Goal: Task Accomplishment & Management: Manage account settings

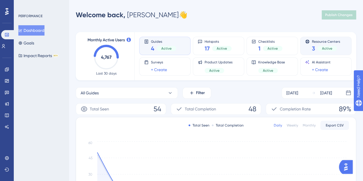
click at [327, 45] on div "3 Active" at bounding box center [326, 48] width 28 height 8
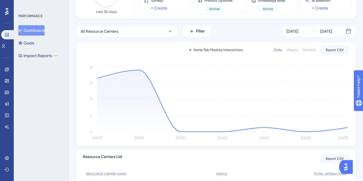
scroll to position [115, 0]
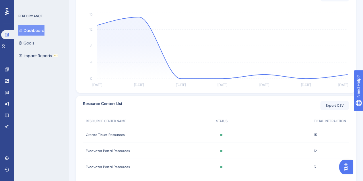
click at [112, 153] on span "Excavator Portal Resources" at bounding box center [108, 151] width 44 height 5
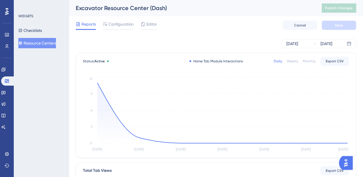
click at [42, 43] on button "Resource Centers" at bounding box center [37, 43] width 38 height 10
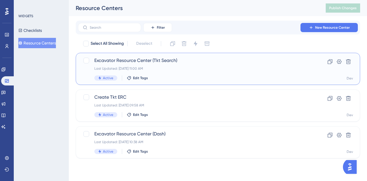
click at [128, 59] on span "Excavator Resource Center (Tkt Search)" at bounding box center [194, 60] width 201 height 7
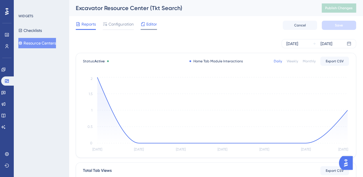
click at [148, 25] on span "Editor" at bounding box center [151, 24] width 11 height 7
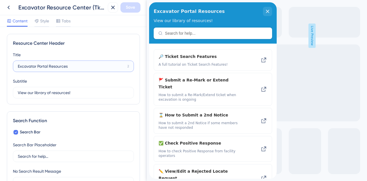
click at [42, 69] on input "Excavator Portal Resources" at bounding box center [71, 66] width 107 height 6
click at [48, 67] on input "Excavator Portal Resources" at bounding box center [71, 66] width 107 height 6
drag, startPoint x: 48, startPoint y: 66, endPoint x: 14, endPoint y: 65, distance: 34.1
click at [14, 65] on label "Excavator Portal Resources 2" at bounding box center [73, 66] width 121 height 11
type input "Ticket Search Resources"
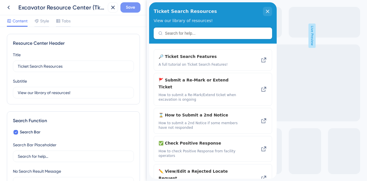
click at [135, 7] on span "Save" at bounding box center [130, 7] width 9 height 7
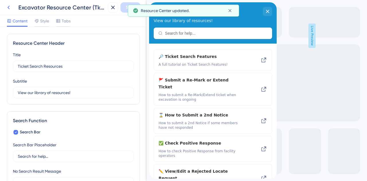
click at [9, 7] on icon at bounding box center [8, 7] width 7 height 7
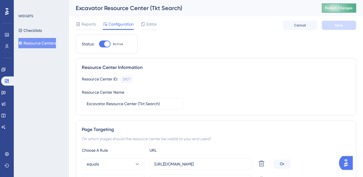
click at [346, 10] on span "Publish Changes" at bounding box center [339, 8] width 28 height 5
click at [153, 27] on span "Editor" at bounding box center [151, 24] width 11 height 7
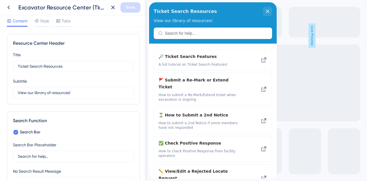
click at [71, 22] on div "Content Style Tabs" at bounding box center [73, 21] width 147 height 12
click at [67, 22] on span "Tabs" at bounding box center [66, 20] width 9 height 7
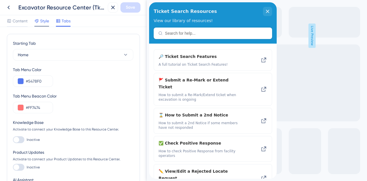
click at [45, 19] on span "Style" at bounding box center [44, 20] width 9 height 7
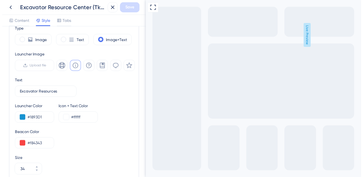
scroll to position [143, 0]
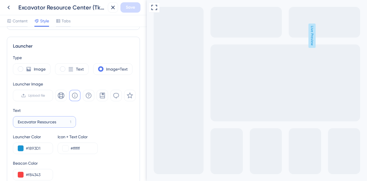
click at [35, 121] on input "Excavator Resources" at bounding box center [43, 122] width 50 height 6
drag, startPoint x: 37, startPoint y: 122, endPoint x: 16, endPoint y: 122, distance: 20.7
click at [16, 122] on label "Excavator Resources 1" at bounding box center [44, 121] width 63 height 11
click at [51, 121] on input "Ticket Resources" at bounding box center [42, 122] width 49 height 6
drag, startPoint x: 49, startPoint y: 120, endPoint x: 30, endPoint y: 119, distance: 19.0
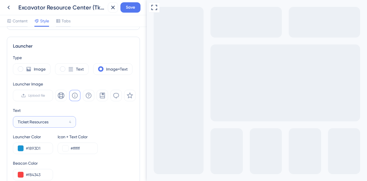
click at [30, 119] on input "Ticket Resources" at bounding box center [42, 122] width 49 height 6
type input "Ticket Search Help"
click at [135, 5] on button "Save" at bounding box center [130, 7] width 20 height 10
click at [7, 6] on icon at bounding box center [8, 7] width 7 height 7
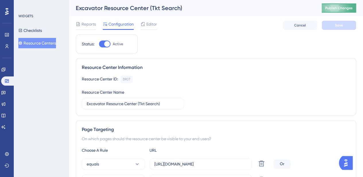
click at [340, 8] on span "Publish Changes" at bounding box center [339, 8] width 28 height 5
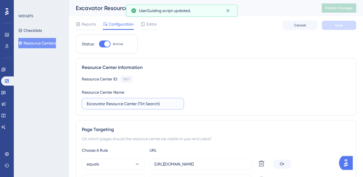
click at [137, 104] on input "Excavator Resource Center (Tkt Search)" at bounding box center [133, 103] width 92 height 6
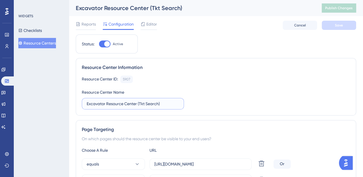
drag, startPoint x: 167, startPoint y: 104, endPoint x: 87, endPoint y: 104, distance: 80.6
click at [87, 104] on input "Excavator Resource Center (Tkt Search)" at bounding box center [133, 103] width 92 height 6
type input "Ticket Search Excavator Research Center"
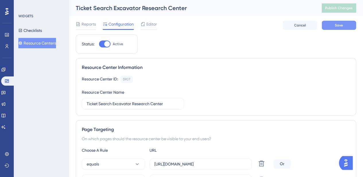
click at [342, 27] on span "Save" at bounding box center [339, 25] width 8 height 5
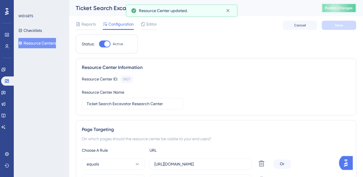
click at [343, 8] on span "Publish Changes" at bounding box center [339, 8] width 28 height 5
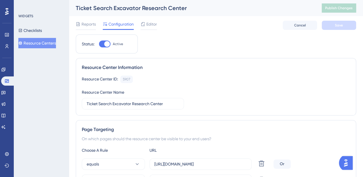
click at [32, 43] on button "Resource Centers" at bounding box center [37, 43] width 38 height 10
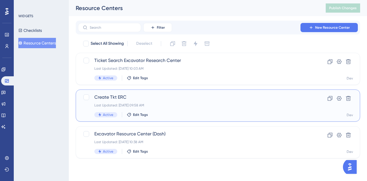
click at [120, 97] on span "Create Tkt ERC" at bounding box center [194, 97] width 201 height 7
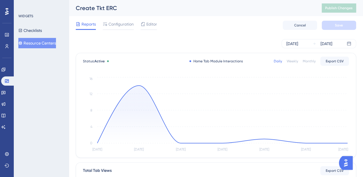
click at [121, 20] on div "Reports Configuration Editor Cancel Save" at bounding box center [216, 25] width 280 height 18
click at [121, 24] on span "Configuration" at bounding box center [120, 24] width 25 height 7
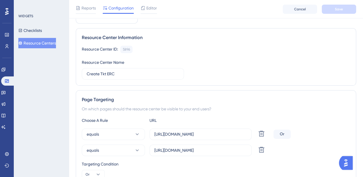
scroll to position [57, 0]
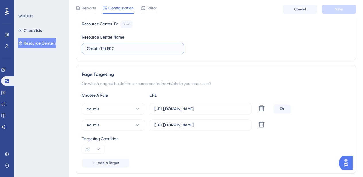
drag, startPoint x: 117, startPoint y: 46, endPoint x: 101, endPoint y: 46, distance: 16.1
click at [101, 46] on input "Create Tkt ERC" at bounding box center [133, 48] width 92 height 6
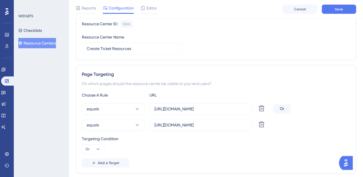
click at [254, 61] on div "Status: Active Resource Center Information Resource Center ID: 5896 Copy Resour…" at bounding box center [216, 149] width 280 height 340
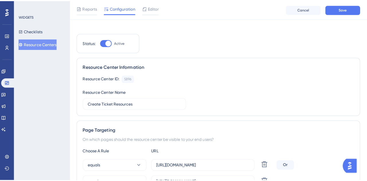
scroll to position [0, 0]
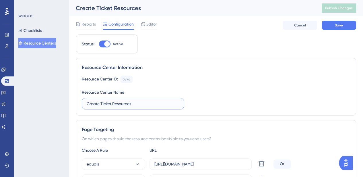
click at [112, 102] on input "Create Ticket Resources" at bounding box center [133, 103] width 92 height 6
type input "Create Ticket Excavator Resources"
drag, startPoint x: 243, startPoint y: 93, endPoint x: 237, endPoint y: 93, distance: 5.2
click at [242, 93] on div "Resource Center ID: 5896 Copy Resource Center Name Create Ticket Excavator Reso…" at bounding box center [216, 92] width 268 height 34
click at [337, 26] on span "Save" at bounding box center [339, 25] width 8 height 5
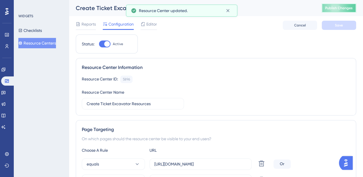
click at [345, 10] on button "Publish Changes" at bounding box center [338, 7] width 34 height 9
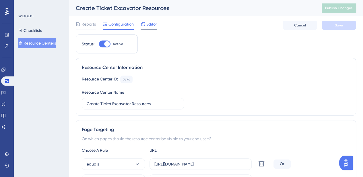
click at [153, 21] on span "Editor" at bounding box center [151, 24] width 11 height 7
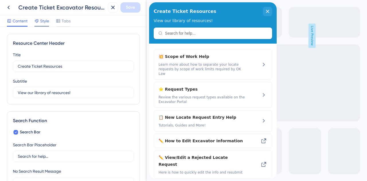
click at [44, 19] on span "Style" at bounding box center [44, 20] width 9 height 7
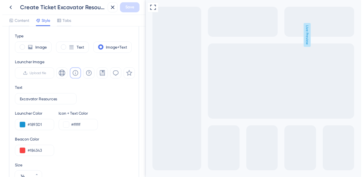
scroll to position [172, 0]
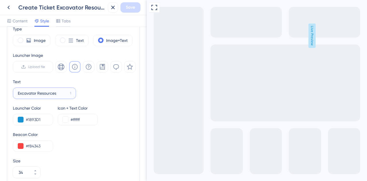
drag, startPoint x: 61, startPoint y: 92, endPoint x: 17, endPoint y: 93, distance: 44.2
click at [17, 93] on label "Excavator Resources 1" at bounding box center [44, 92] width 63 height 11
type input "Create Ticket Help"
click at [129, 5] on span "Save" at bounding box center [130, 7] width 9 height 7
click at [11, 5] on icon at bounding box center [8, 7] width 7 height 7
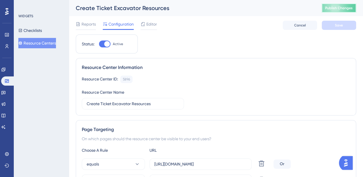
click at [337, 7] on span "Publish Changes" at bounding box center [339, 8] width 28 height 5
click at [6, 69] on icon at bounding box center [3, 69] width 5 height 5
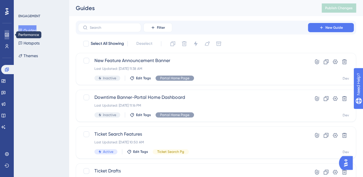
click at [6, 36] on icon at bounding box center [7, 34] width 5 height 5
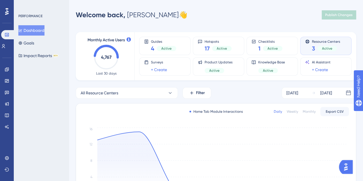
click at [251, 20] on div "Welcome back, [PERSON_NAME] 👋 Publish Changes" at bounding box center [216, 14] width 280 height 11
